Goal: Connect with others: Connect with other users

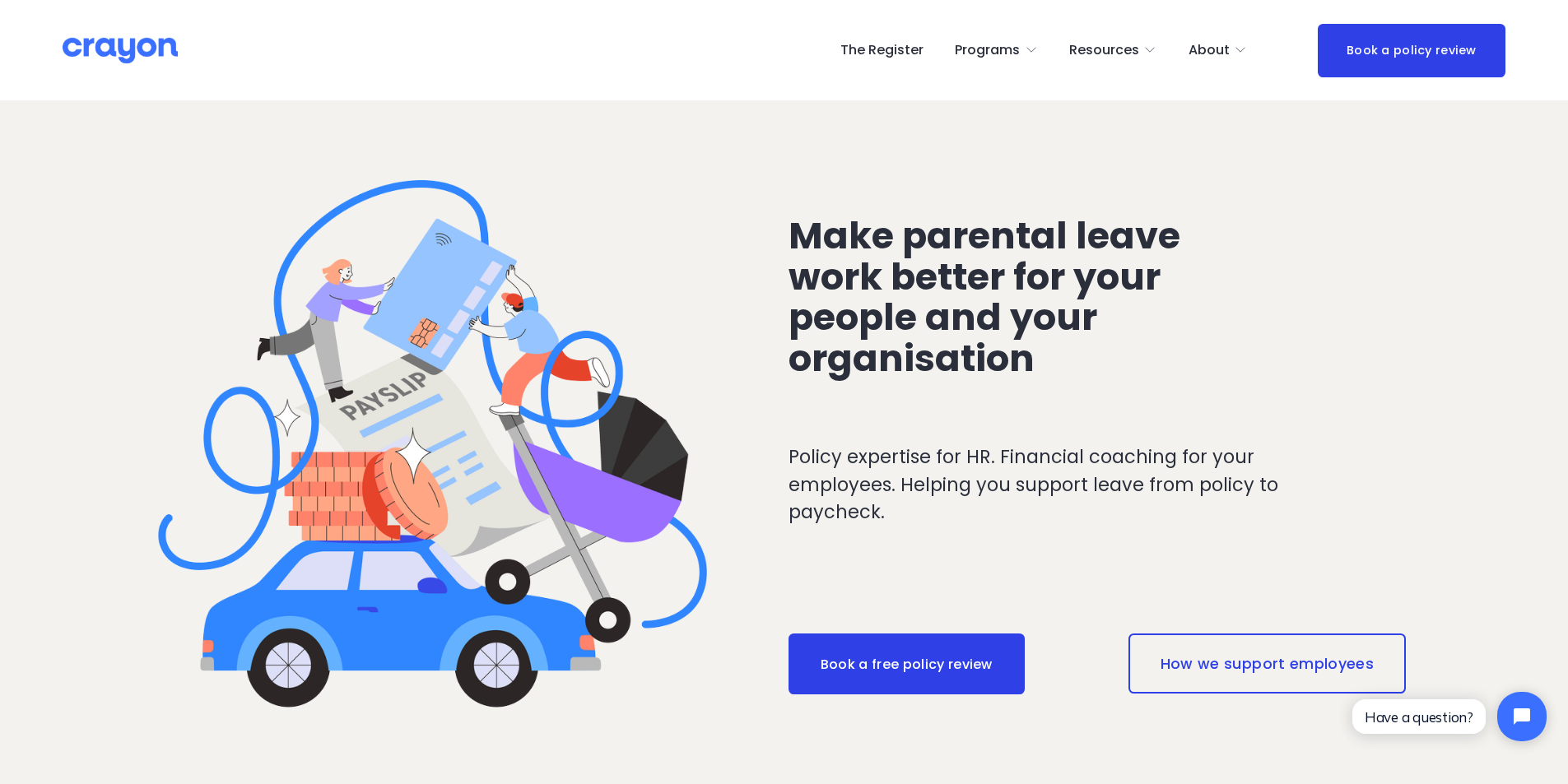
click at [0, 0] on span "Parent Hub" at bounding box center [0, 0] width 0 height 0
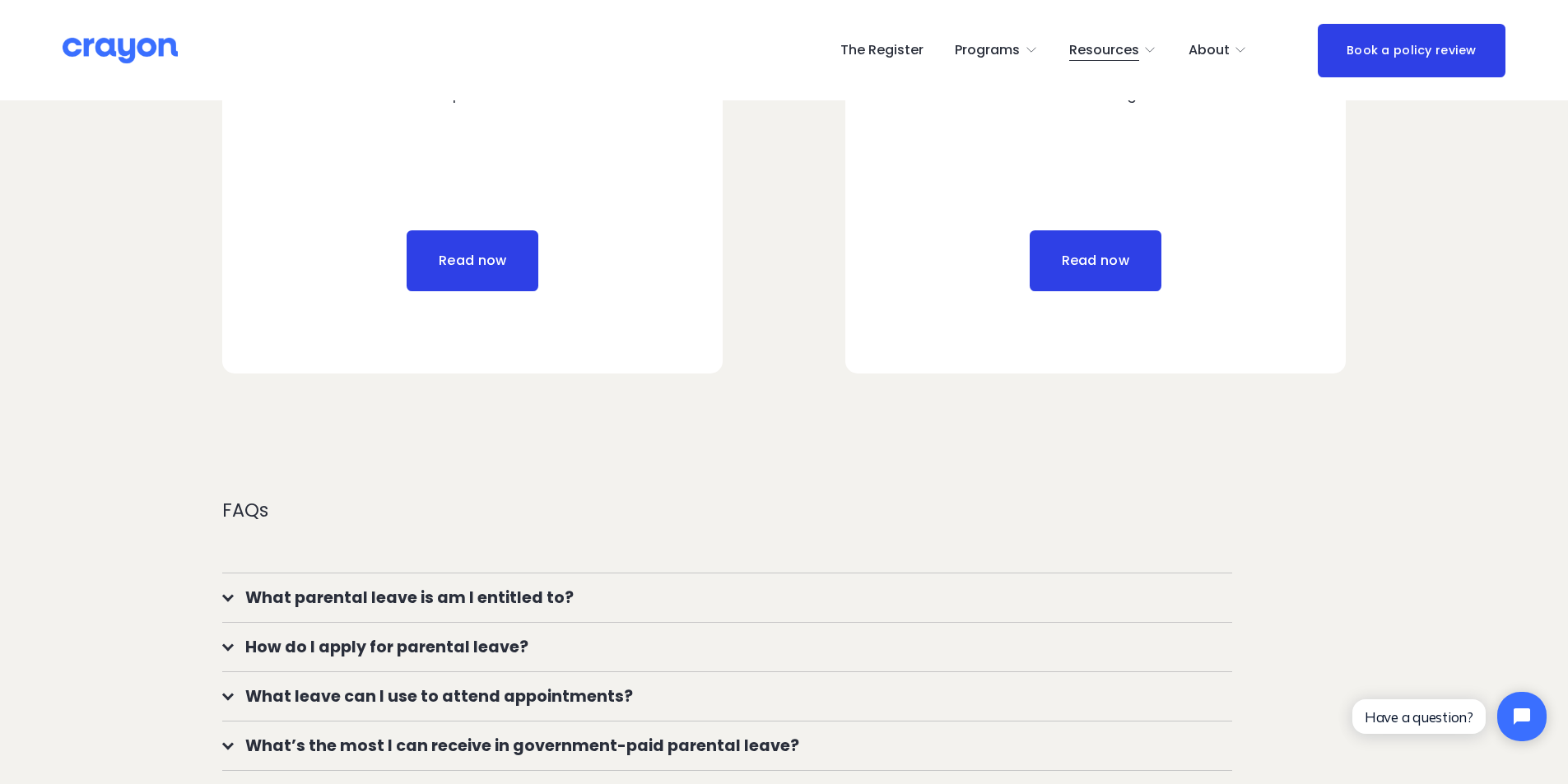
scroll to position [822, 0]
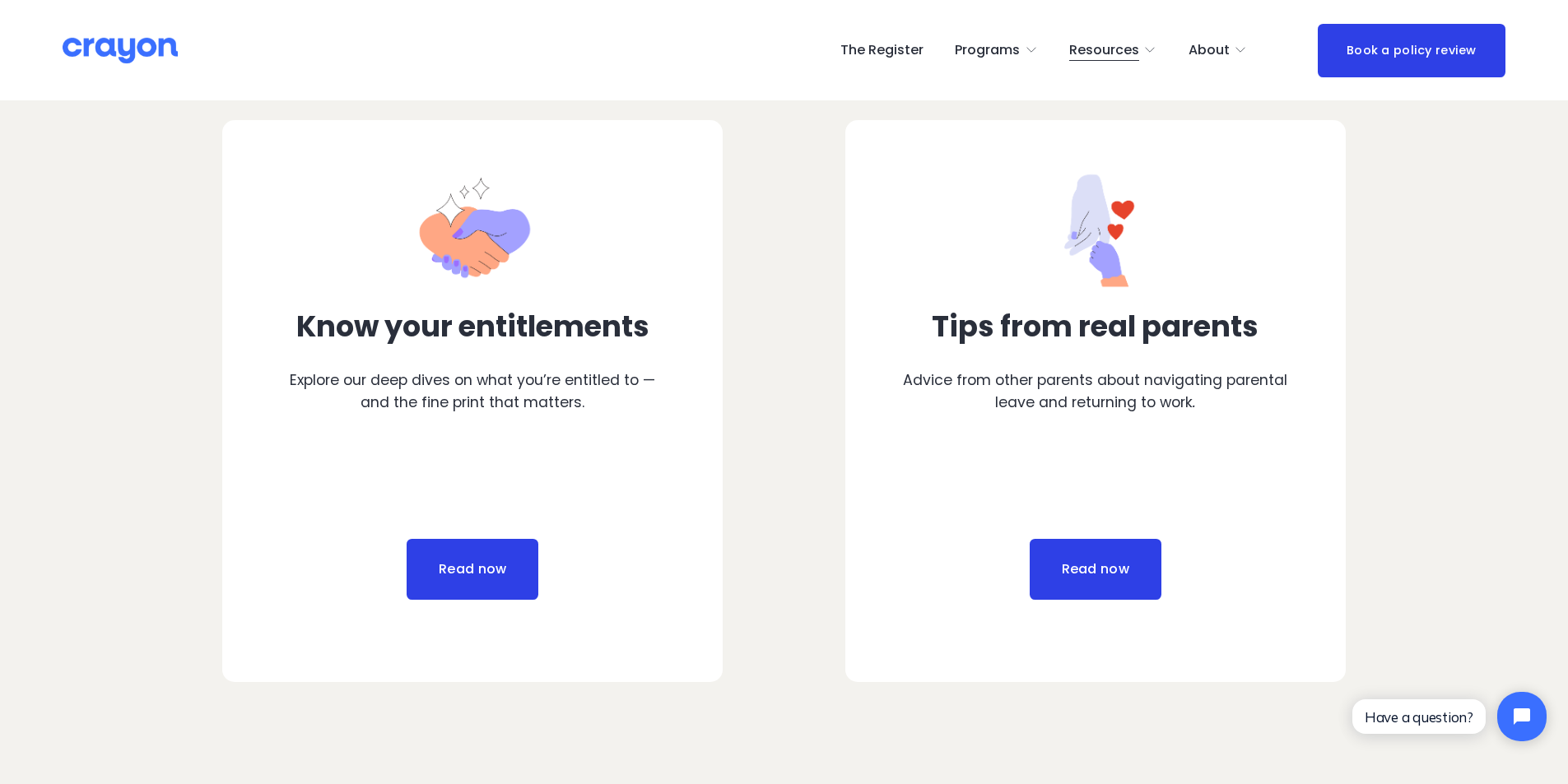
click at [1113, 51] on span "Resources" at bounding box center [1103, 51] width 70 height 24
click at [0, 0] on span "Parent Hub" at bounding box center [0, 0] width 0 height 0
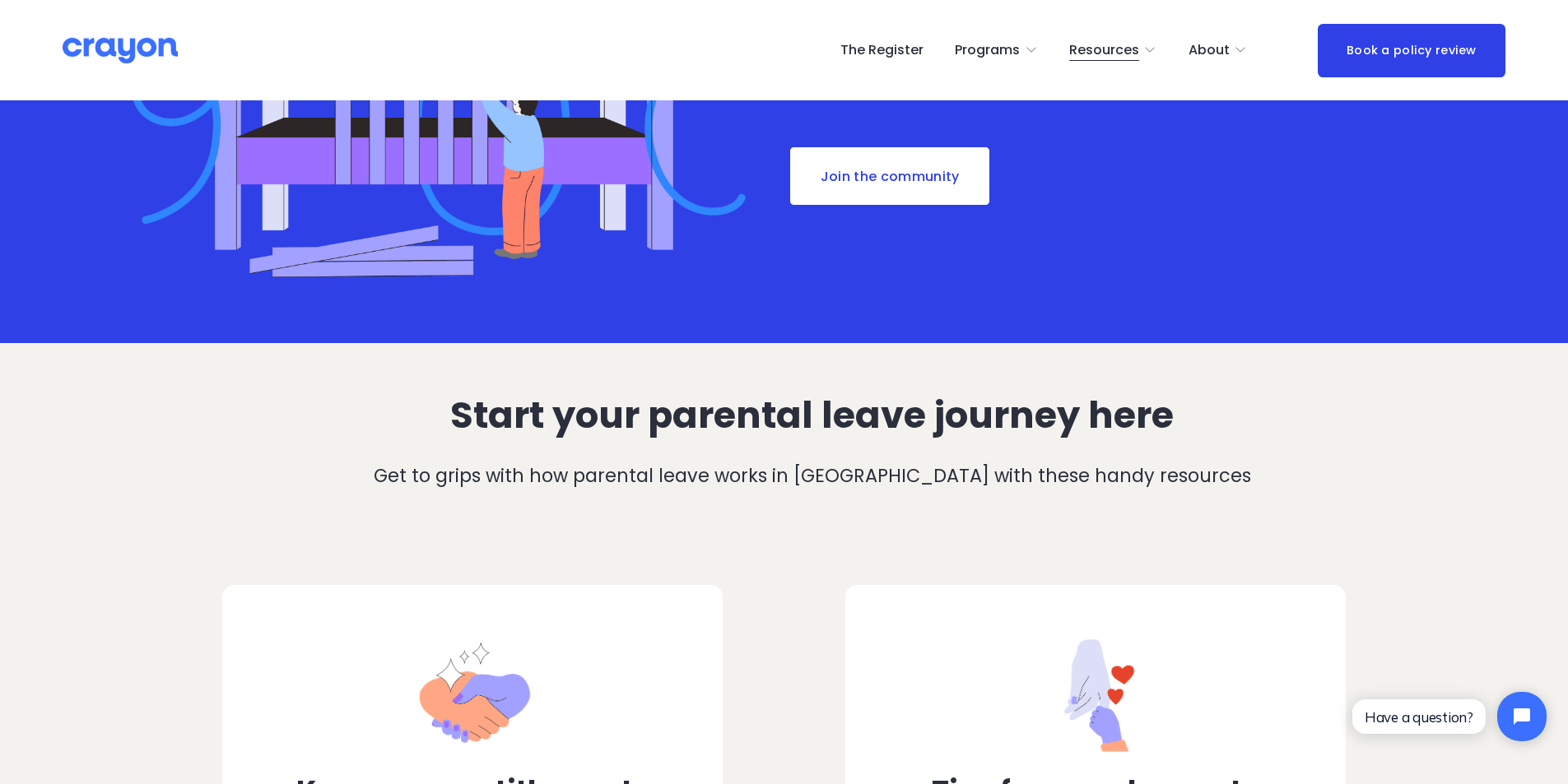
scroll to position [329, 0]
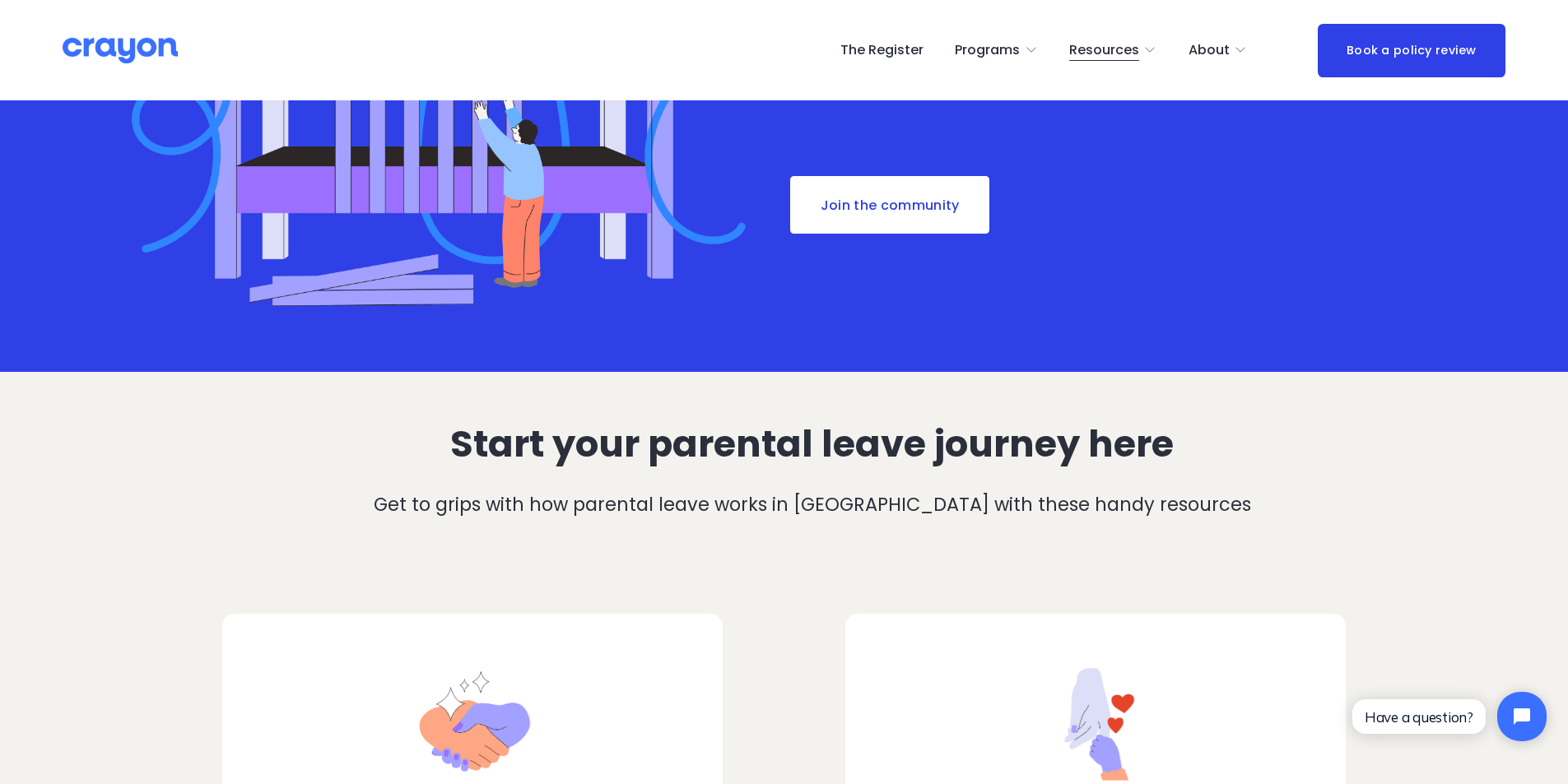
click at [872, 211] on link "Join the community" at bounding box center [890, 204] width 203 height 61
click at [862, 202] on link "Join the community" at bounding box center [890, 204] width 203 height 61
